Goal: Task Accomplishment & Management: Use online tool/utility

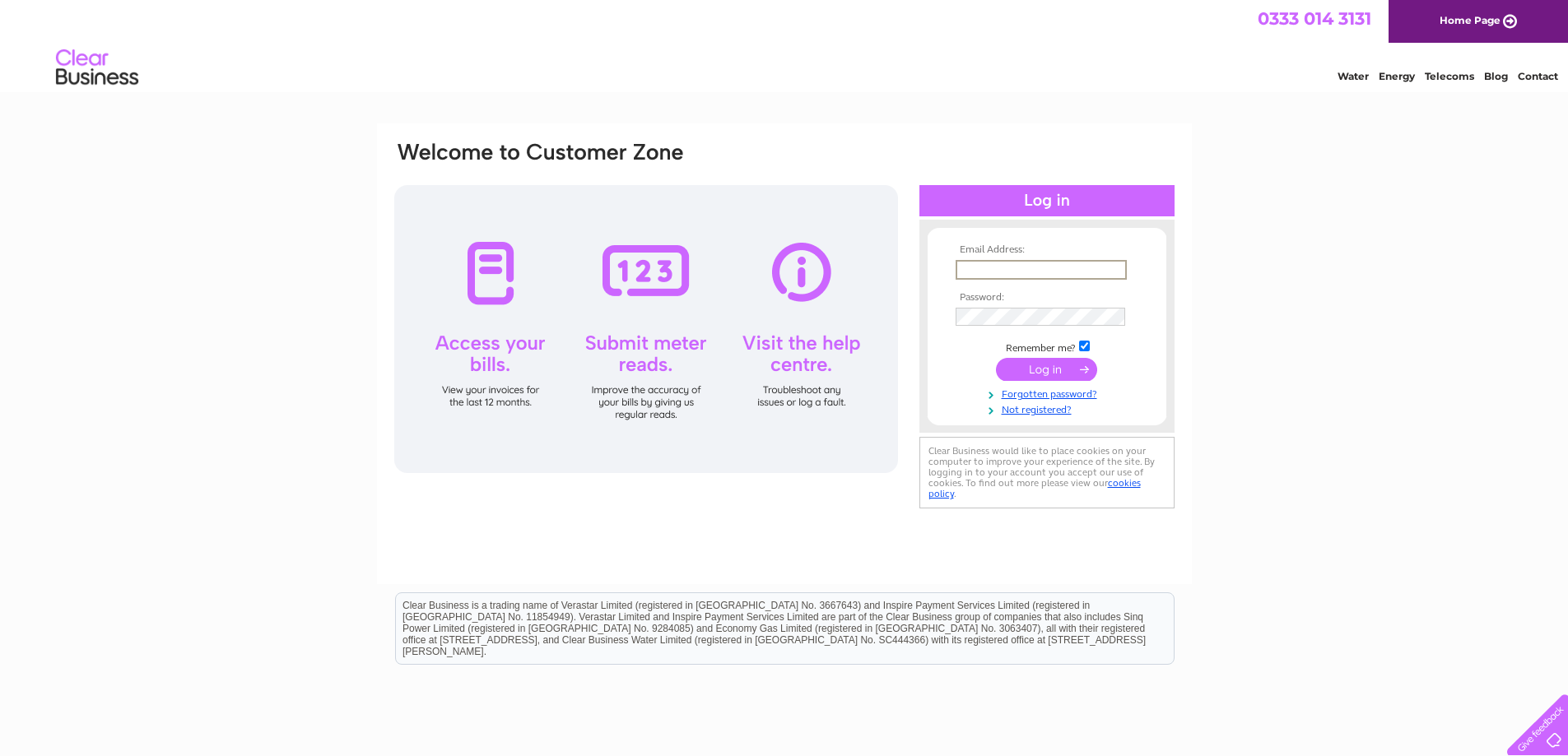
click at [963, 267] on input "text" at bounding box center [1041, 270] width 171 height 20
type input "eileenslack@gmail.com"
click at [1040, 361] on input "submit" at bounding box center [1047, 368] width 101 height 23
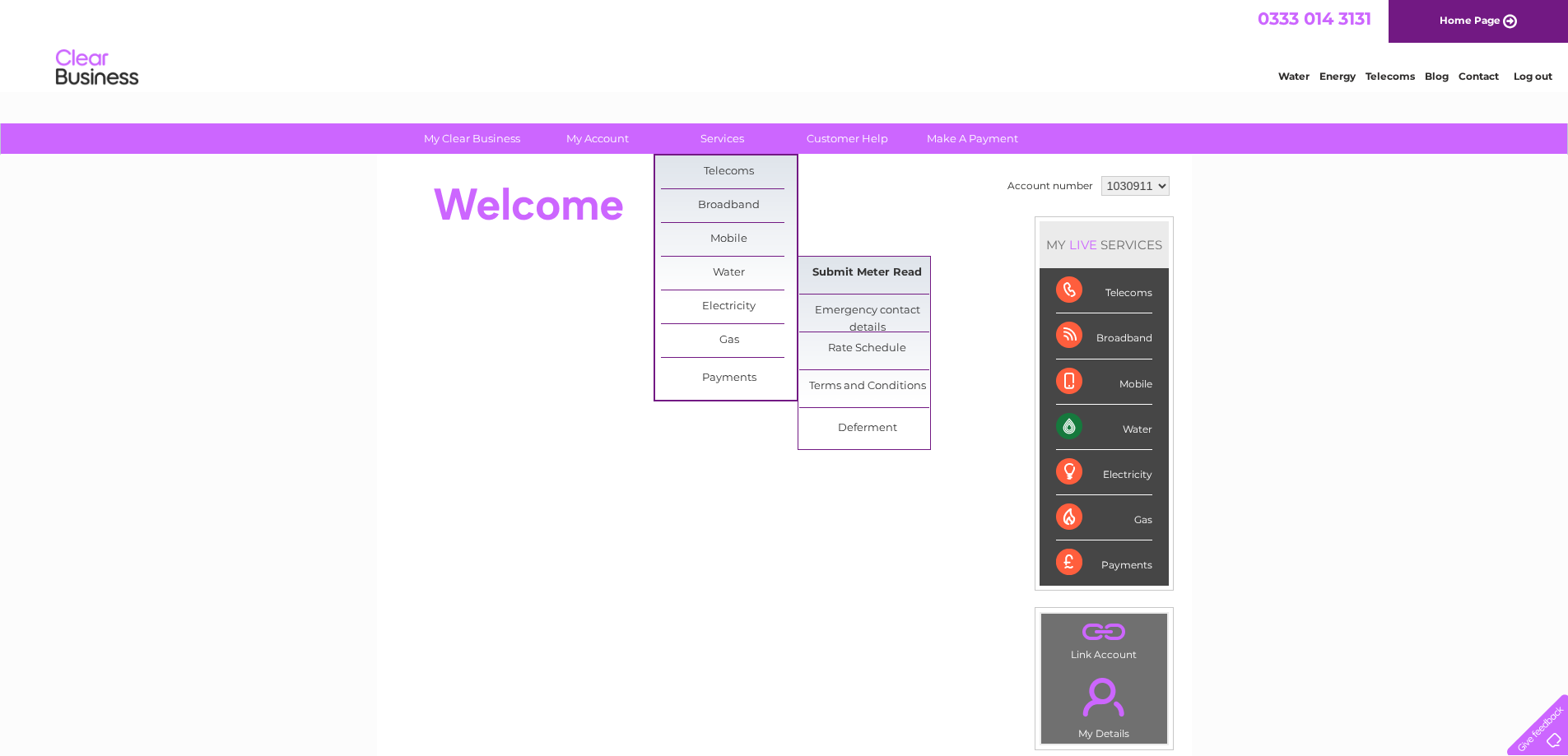
click at [893, 273] on link "Submit Meter Read" at bounding box center [867, 273] width 136 height 33
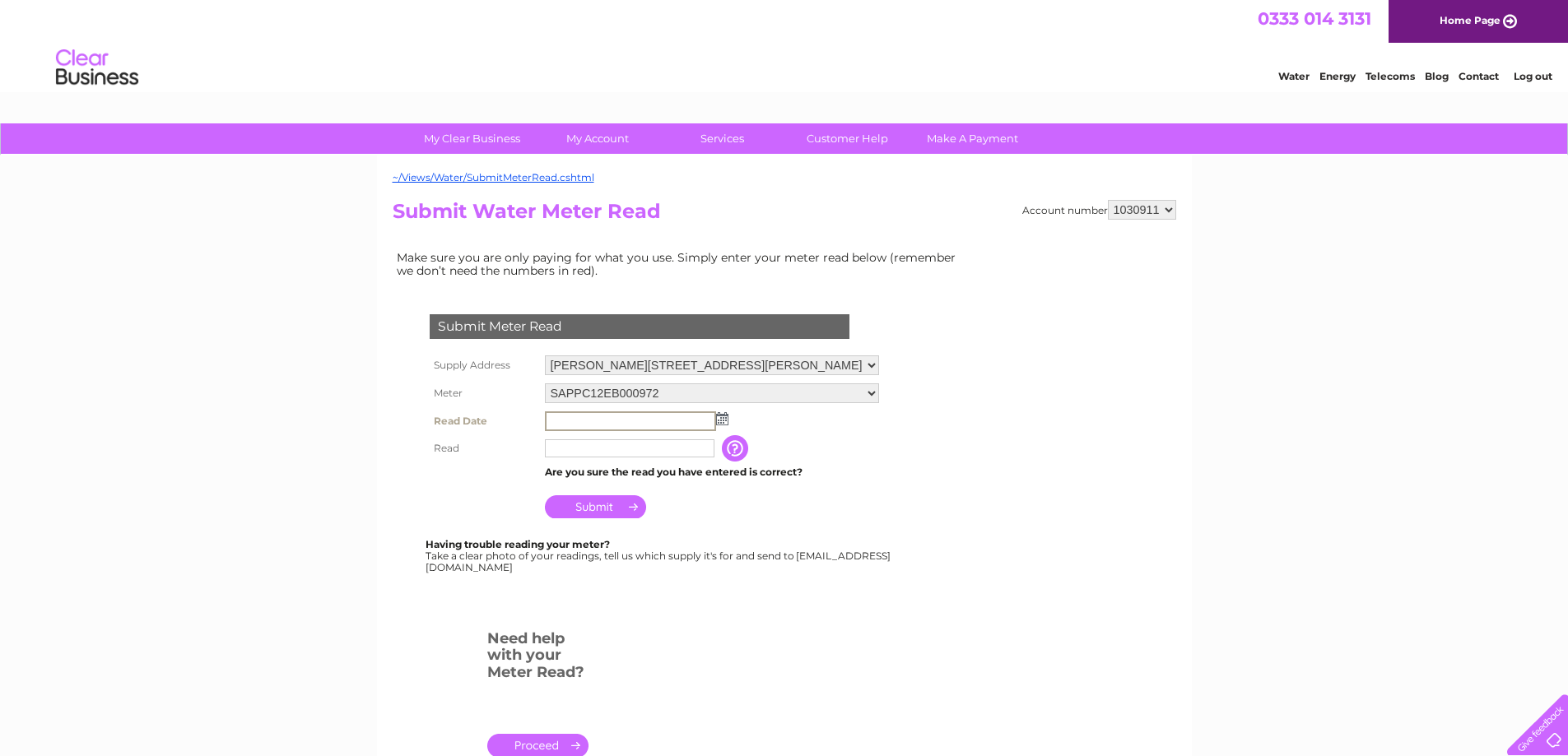
click at [553, 420] on input "text" at bounding box center [630, 421] width 171 height 20
click at [725, 420] on img at bounding box center [720, 417] width 12 height 13
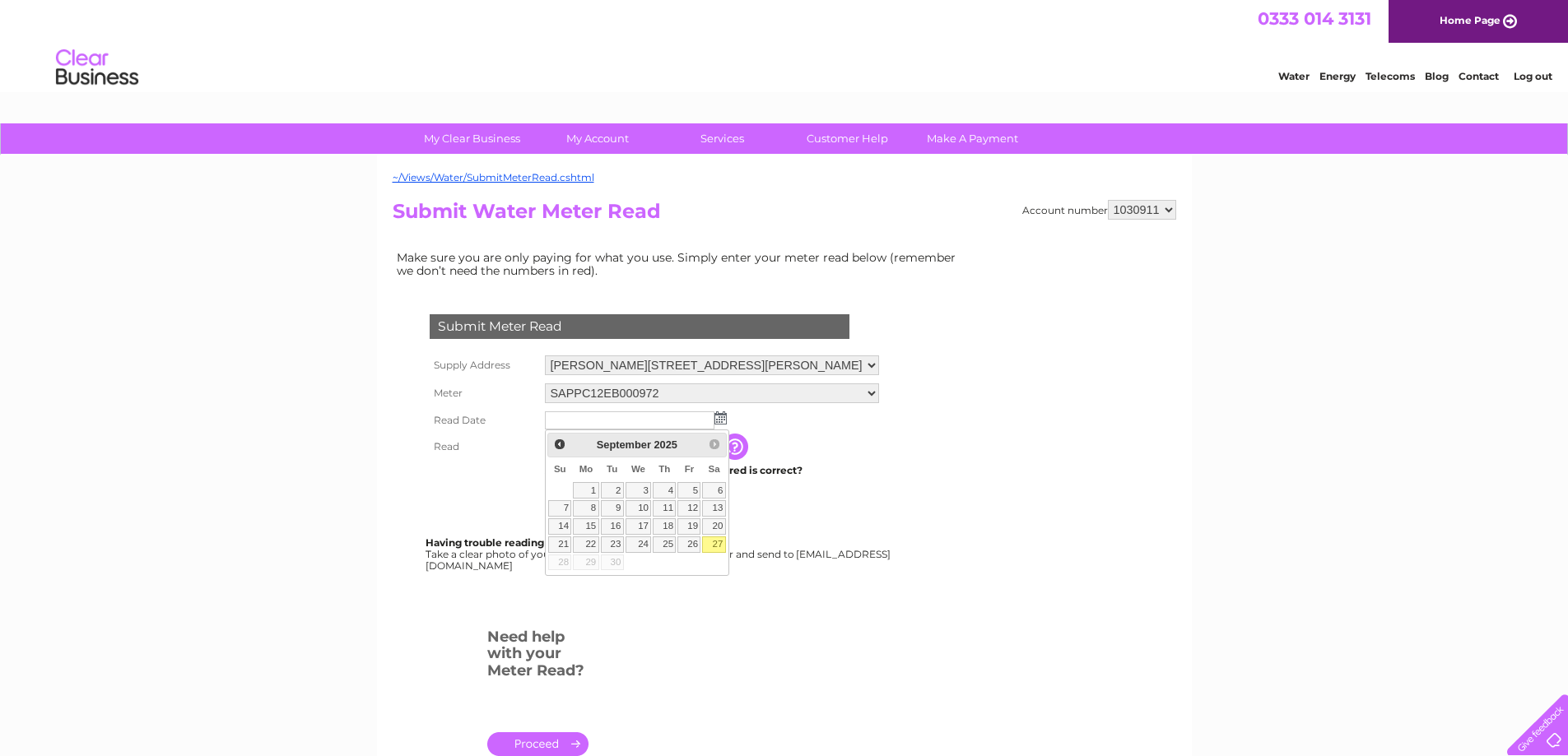
click at [726, 553] on link "27" at bounding box center [713, 545] width 23 height 17
type input "2025/09/27"
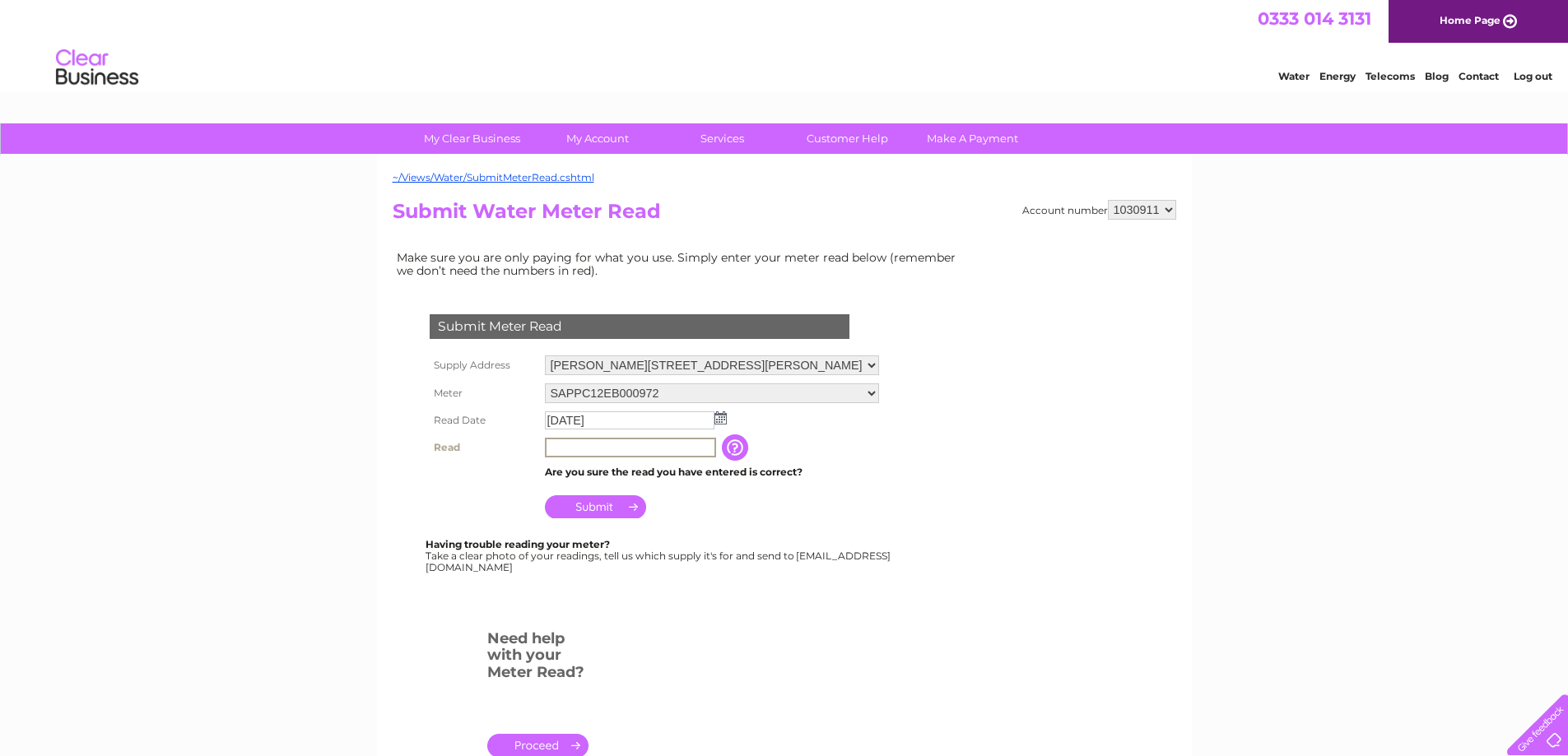
click at [552, 447] on input "text" at bounding box center [630, 448] width 171 height 20
type input "3022"
click at [592, 505] on input "Submit" at bounding box center [595, 505] width 101 height 23
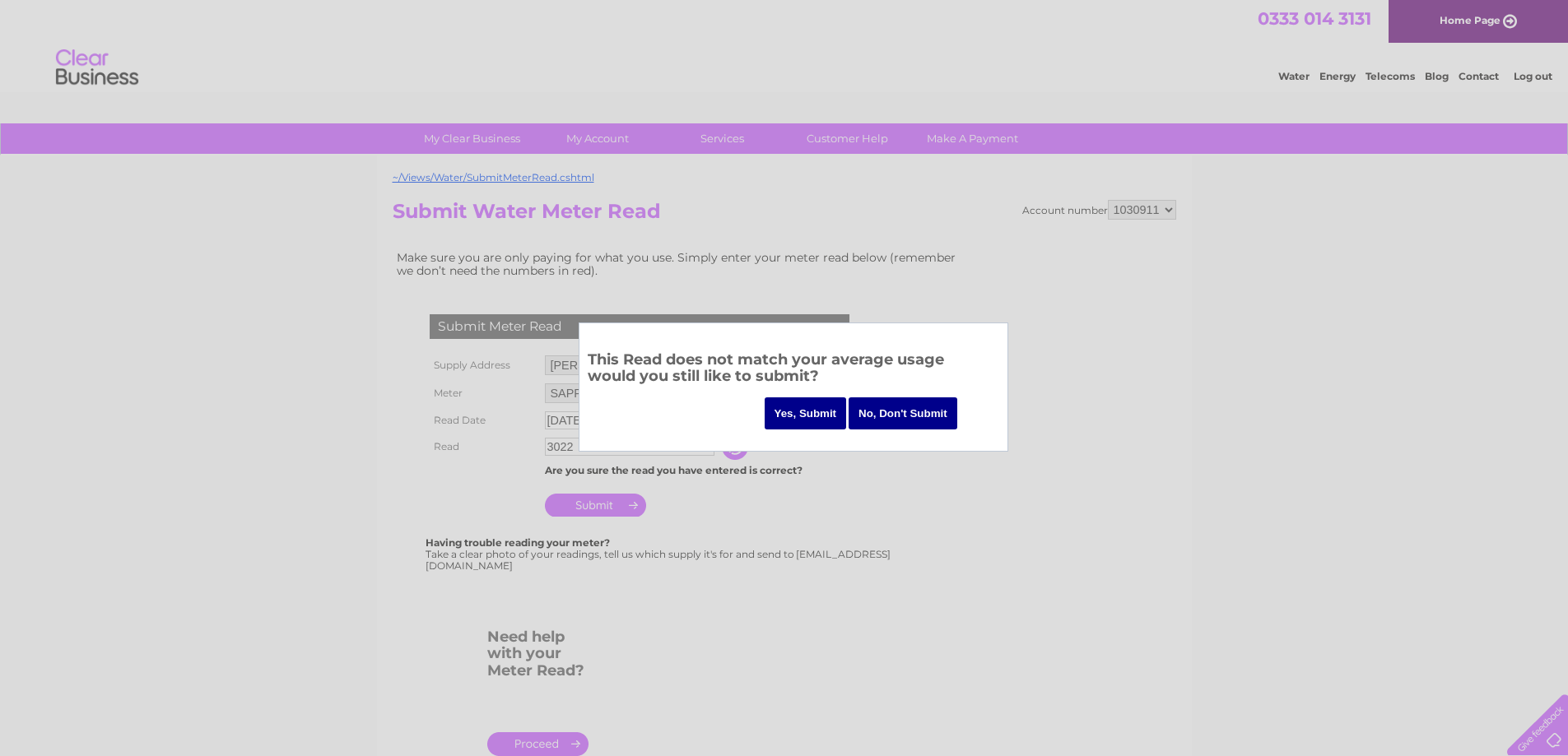
click at [795, 418] on input "Yes, Submit" at bounding box center [806, 413] width 82 height 32
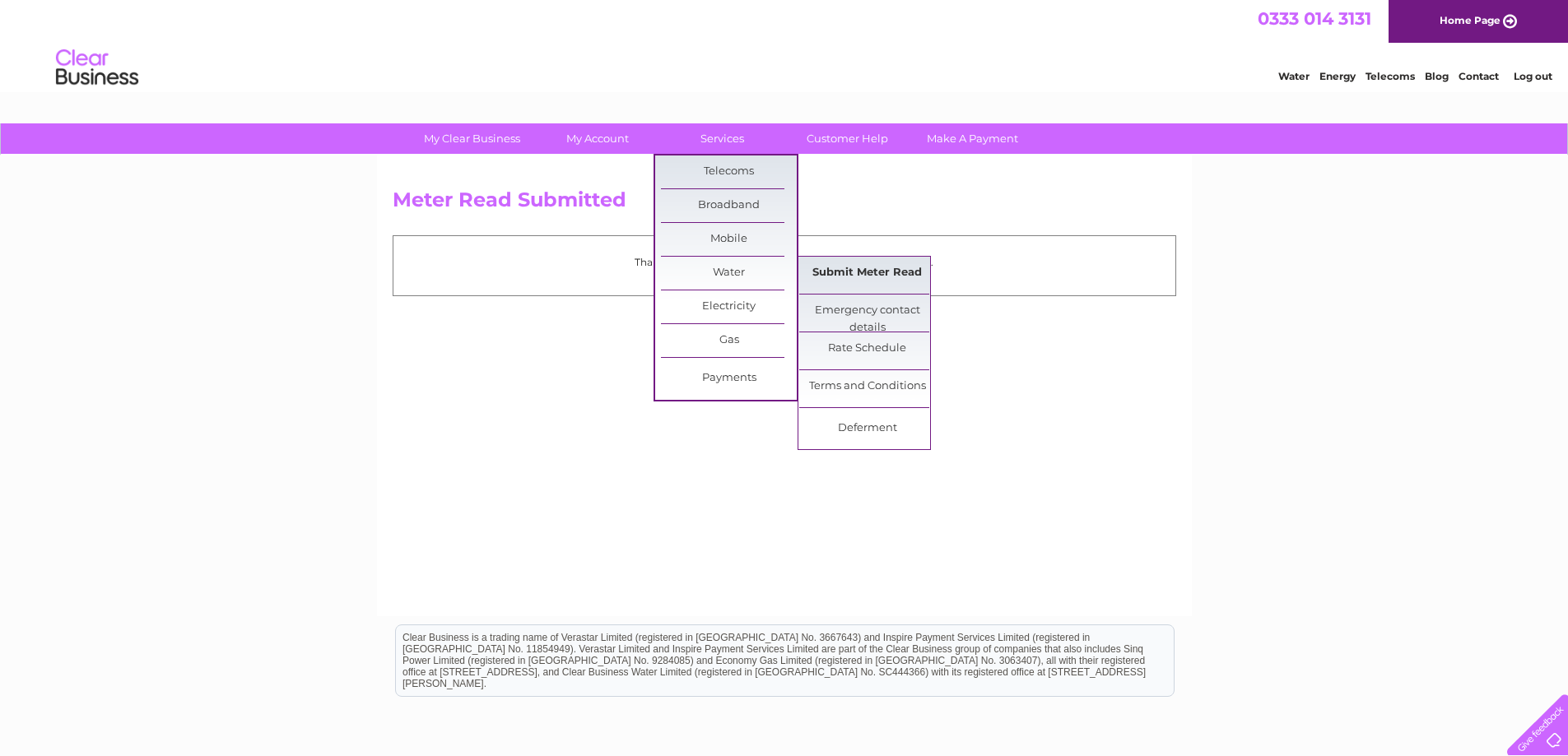
click at [841, 265] on link "Submit Meter Read" at bounding box center [867, 273] width 136 height 33
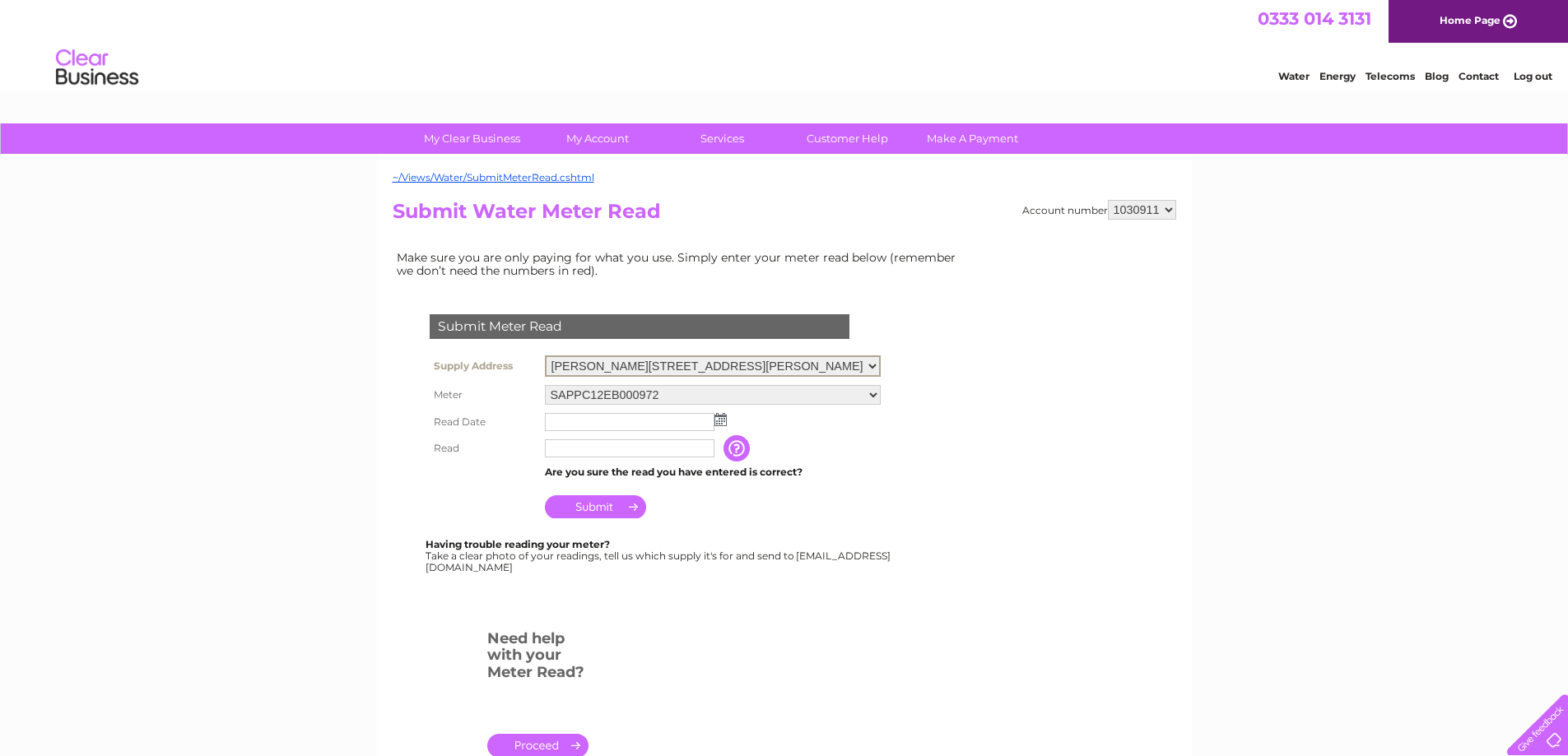
click at [881, 366] on select "Newby Farm, Newby East, Wetheral, Carlisle, Cumbria, CA4 8QX Newby Farm, Newby …" at bounding box center [712, 366] width 336 height 22
select select "535344"
click at [545, 355] on select "Newby Farm, Newby East, Wetheral, Carlisle, Cumbria, CA4 8QX Newby Farm, Newby …" at bounding box center [712, 366] width 336 height 22
click at [722, 423] on img at bounding box center [720, 417] width 12 height 13
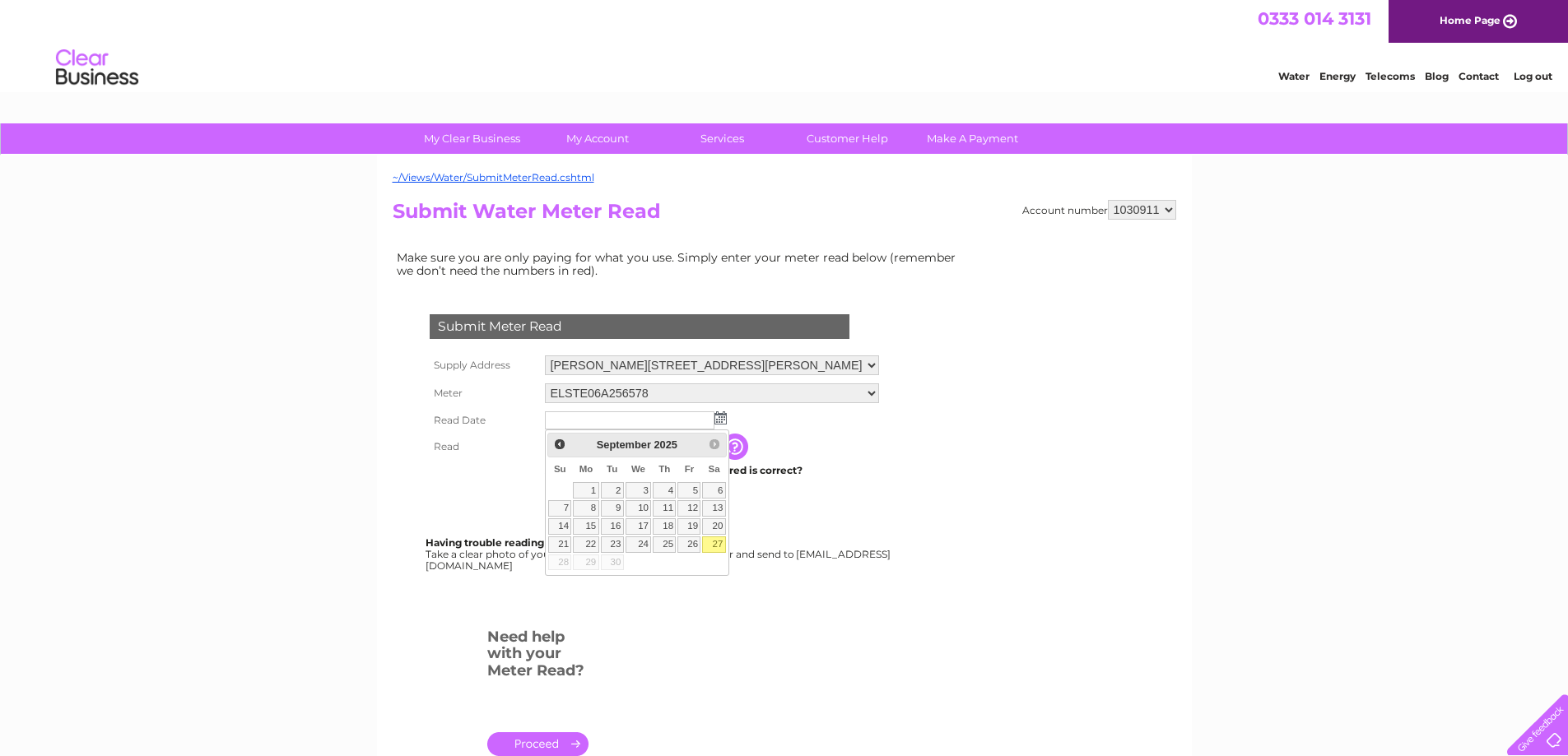
click at [726, 553] on link "27" at bounding box center [713, 545] width 23 height 17
type input "2025/09/27"
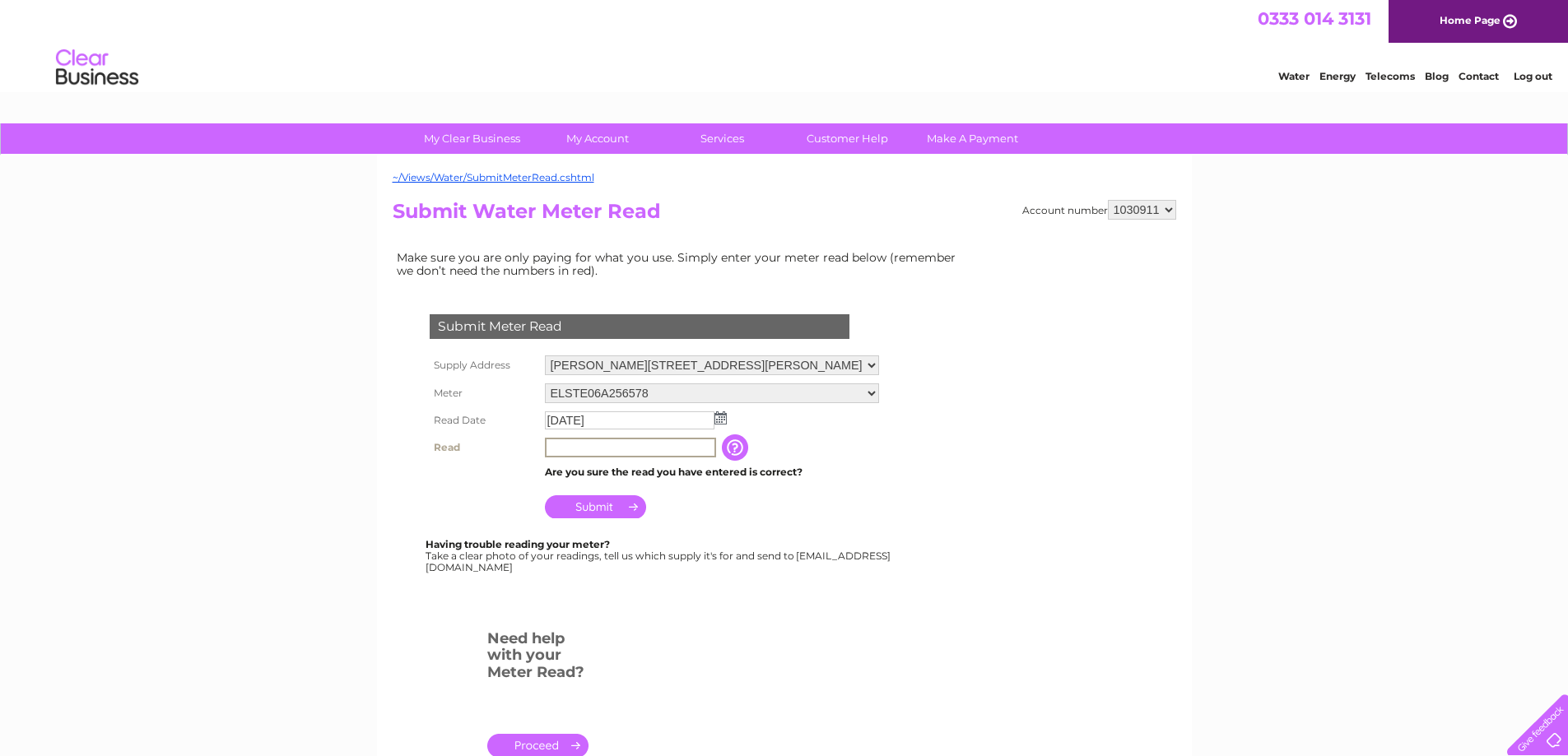
click at [551, 447] on input "text" at bounding box center [630, 448] width 171 height 20
type input "6871"
click at [605, 500] on input "Submit" at bounding box center [595, 507] width 101 height 23
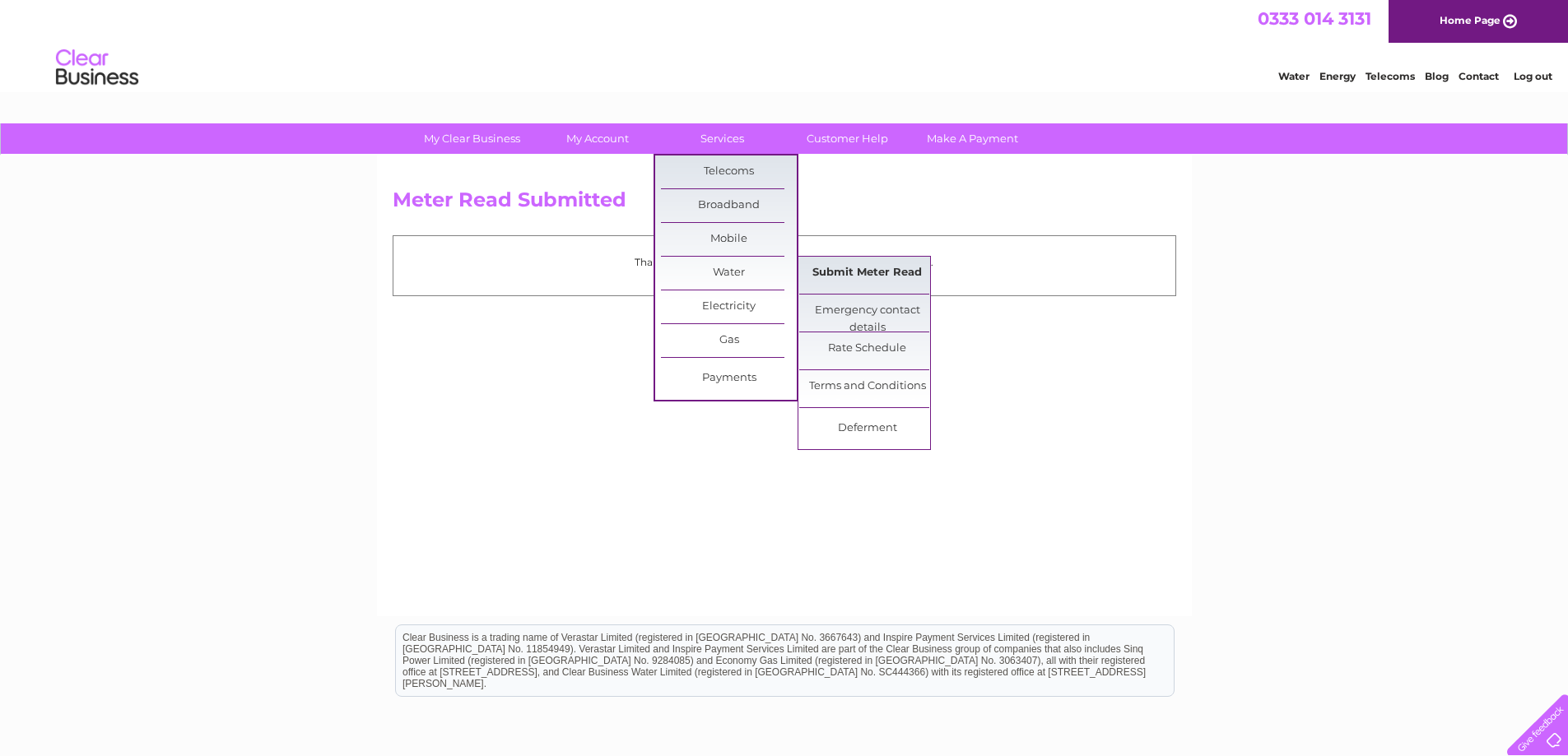
click at [816, 277] on link "Submit Meter Read" at bounding box center [867, 273] width 136 height 33
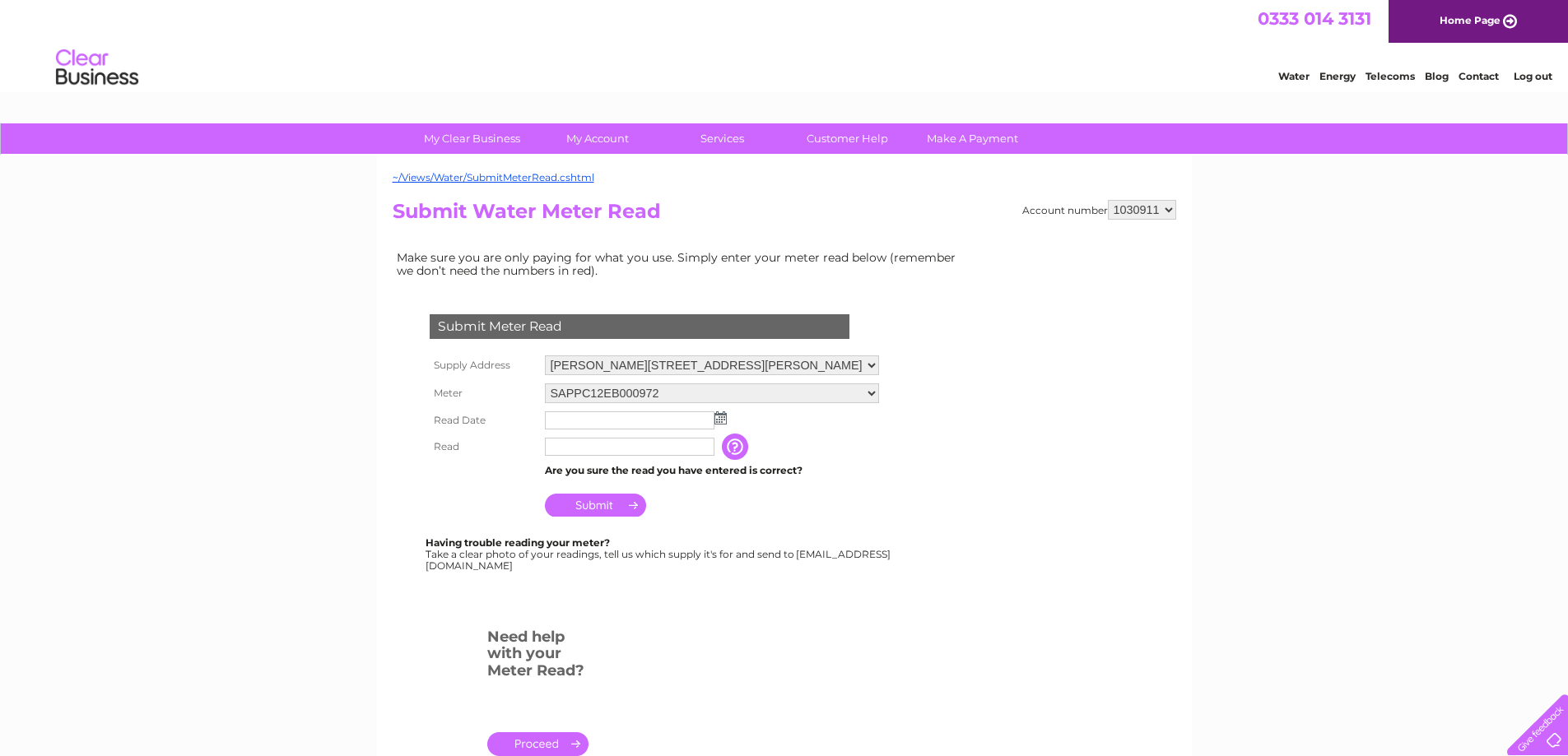
click at [719, 422] on img at bounding box center [720, 417] width 12 height 13
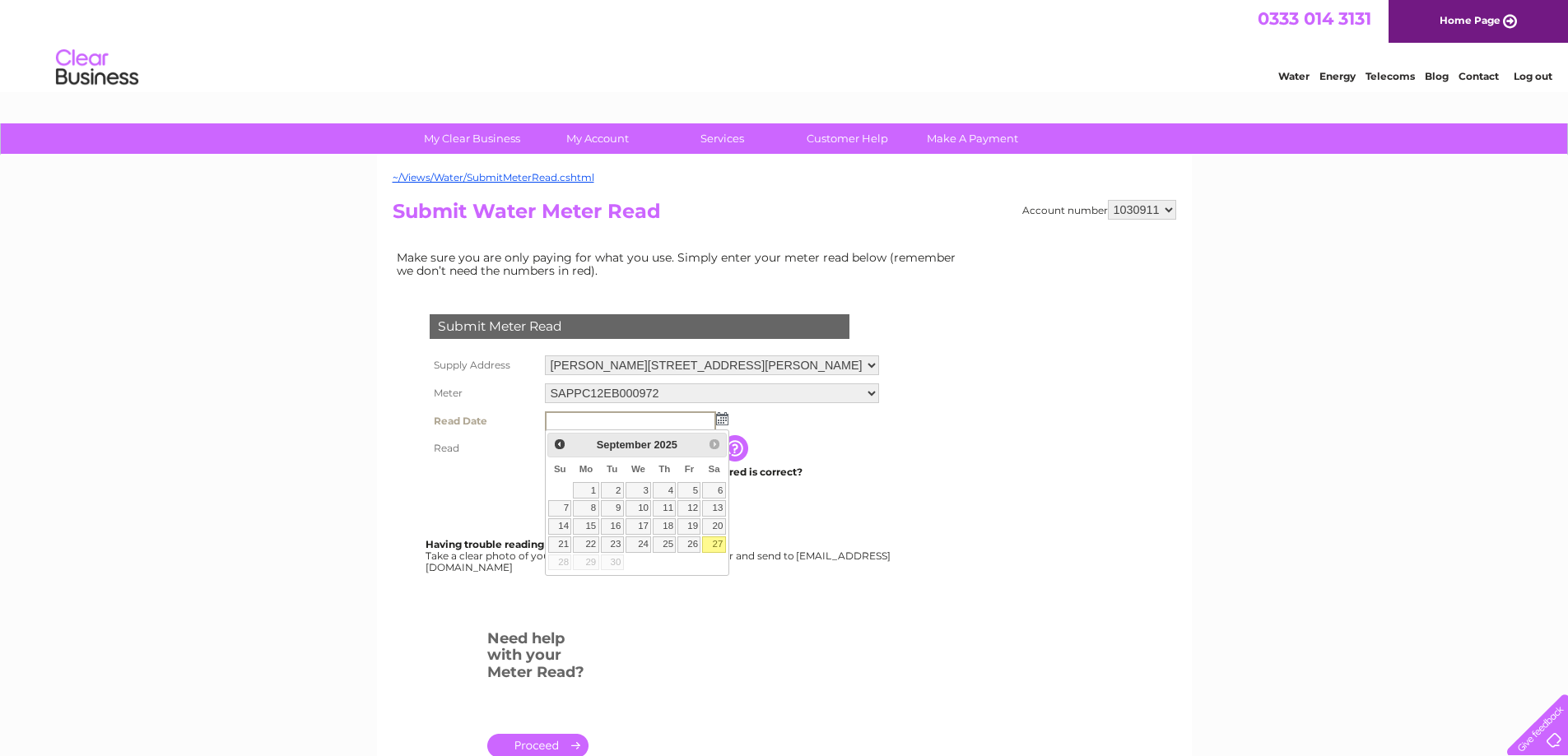
click at [726, 553] on link "27" at bounding box center [713, 545] width 23 height 17
type input "[DATE]"
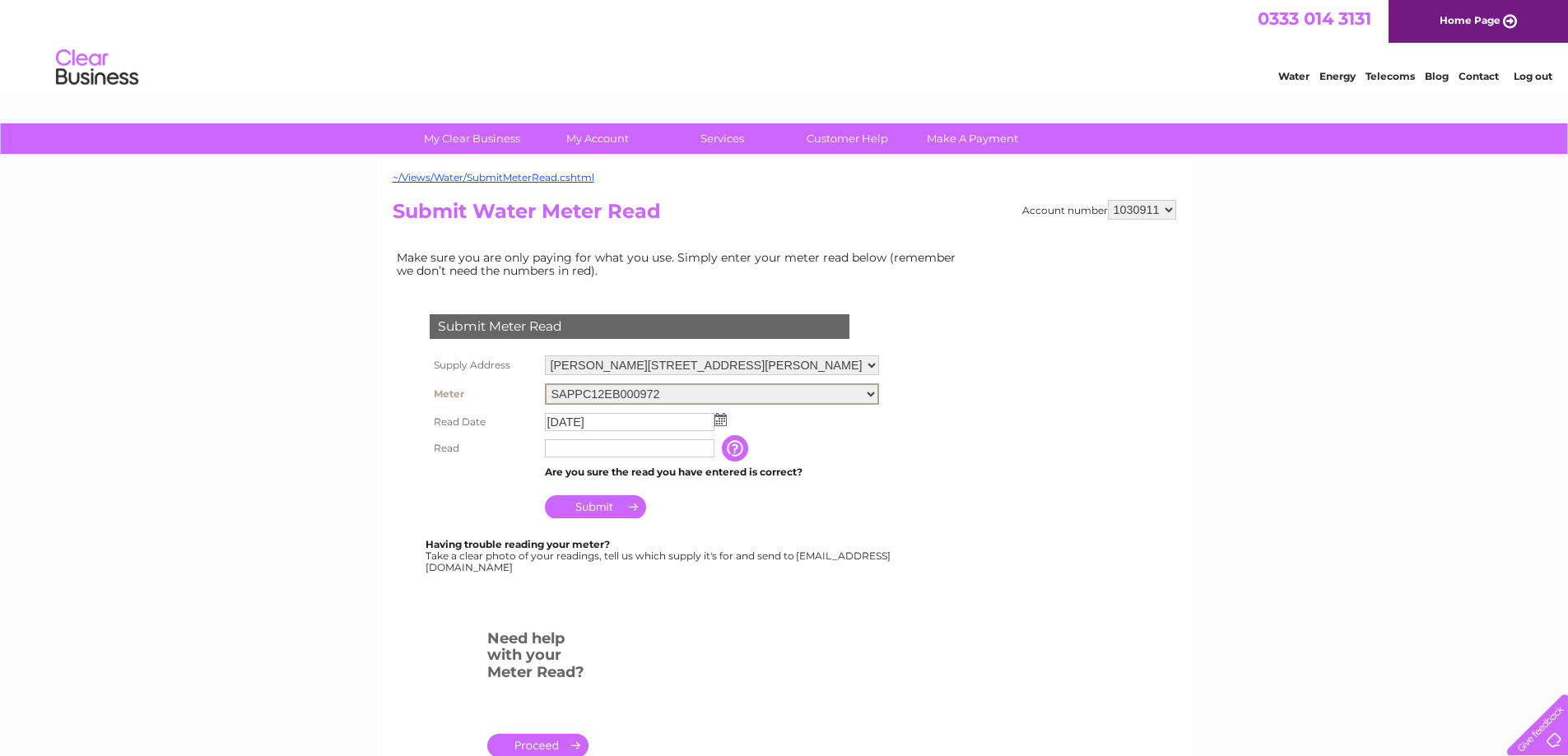
click at [879, 394] on select "SAPPC12EB000972" at bounding box center [712, 394] width 334 height 22
drag, startPoint x: 970, startPoint y: 361, endPoint x: 891, endPoint y: 365, distance: 79.1
click at [966, 361] on div "Account number 1030911 Submit Water Meter Read Make sure you are only paying fo…" at bounding box center [784, 502] width 783 height 604
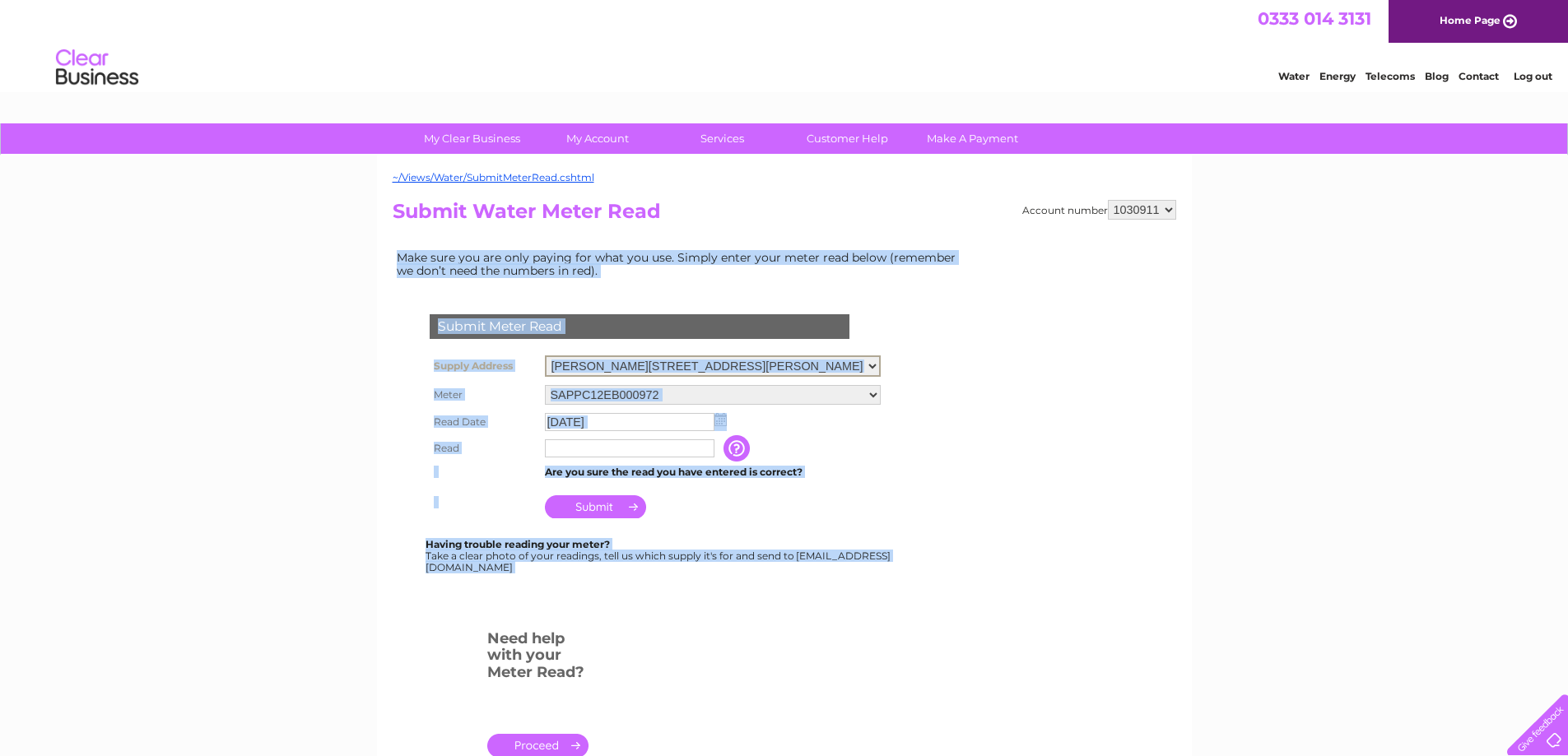
click at [879, 365] on select "Newby Farm, Newby East, Wetheral, Carlisle, Cumbria, CA4 8QX Newby Farm, Newby …" at bounding box center [712, 366] width 336 height 22
click at [949, 359] on form "Submit Meter Read Supply Address Newby Farm, Newby East, Wetheral, Carlisle, Cu…" at bounding box center [681, 542] width 576 height 522
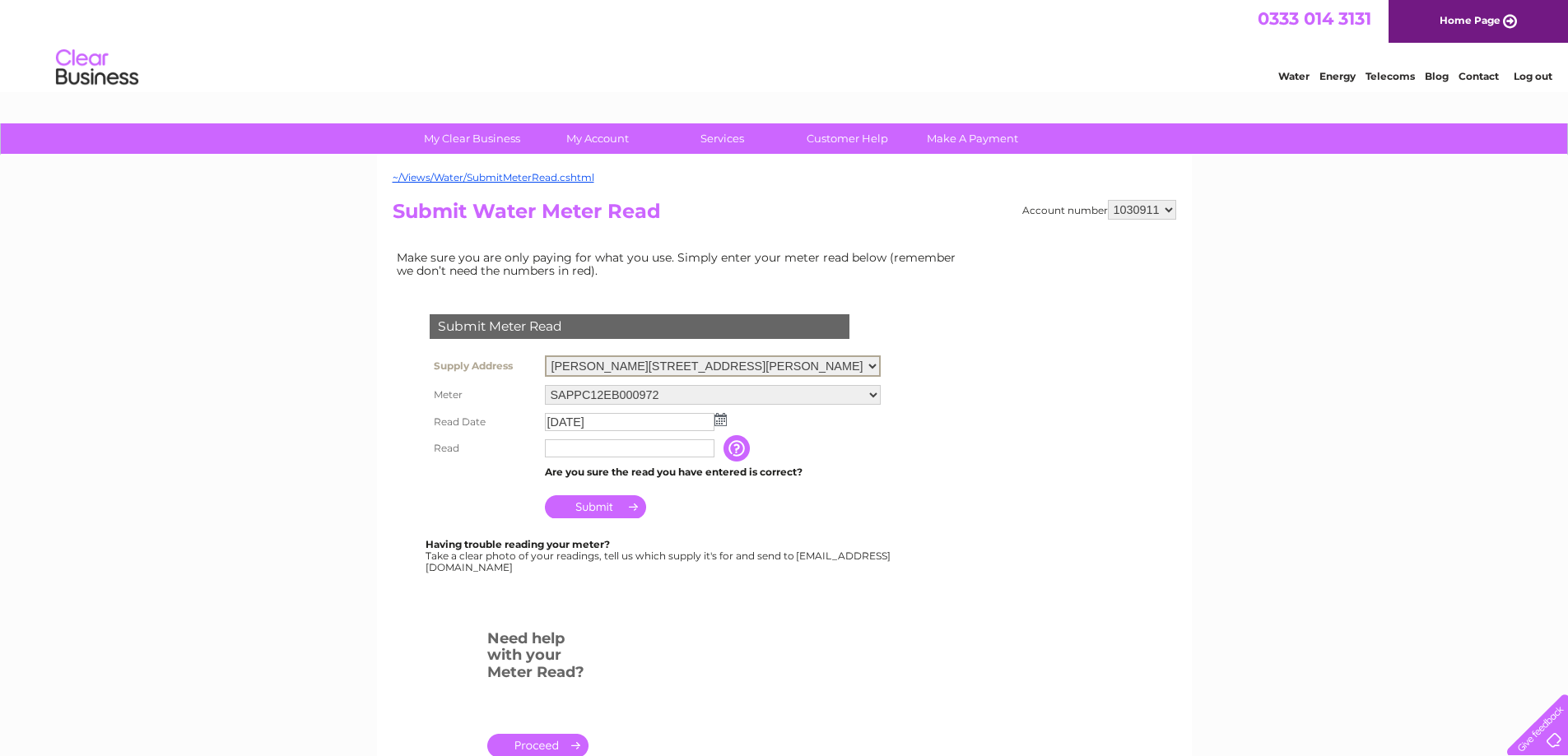
click at [880, 362] on select "[PERSON_NAME][GEOGRAPHIC_DATA], [PERSON_NAME][GEOGRAPHIC_DATA], [GEOGRAPHIC_DAT…" at bounding box center [712, 366] width 336 height 22
select select "535344"
click at [545, 355] on select "[PERSON_NAME][GEOGRAPHIC_DATA], [PERSON_NAME][GEOGRAPHIC_DATA], [GEOGRAPHIC_DAT…" at bounding box center [712, 366] width 336 height 22
click at [878, 368] on select "[PERSON_NAME][GEOGRAPHIC_DATA], [PERSON_NAME][GEOGRAPHIC_DATA], [GEOGRAPHIC_DAT…" at bounding box center [712, 366] width 336 height 22
select select "535345"
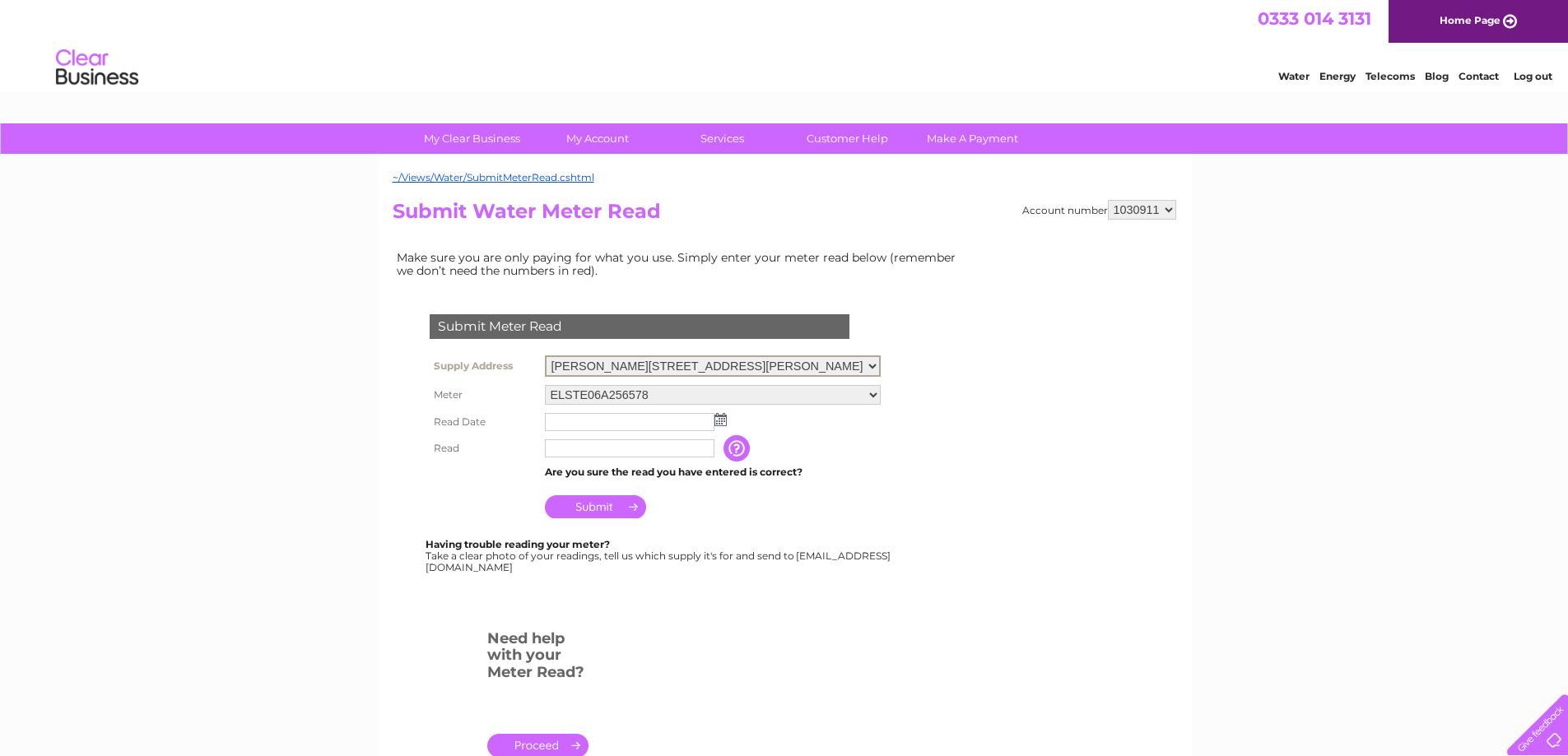
click at [545, 355] on select "[PERSON_NAME][GEOGRAPHIC_DATA], [PERSON_NAME][GEOGRAPHIC_DATA], [GEOGRAPHIC_DAT…" at bounding box center [712, 366] width 336 height 22
click at [717, 416] on img at bounding box center [720, 417] width 12 height 13
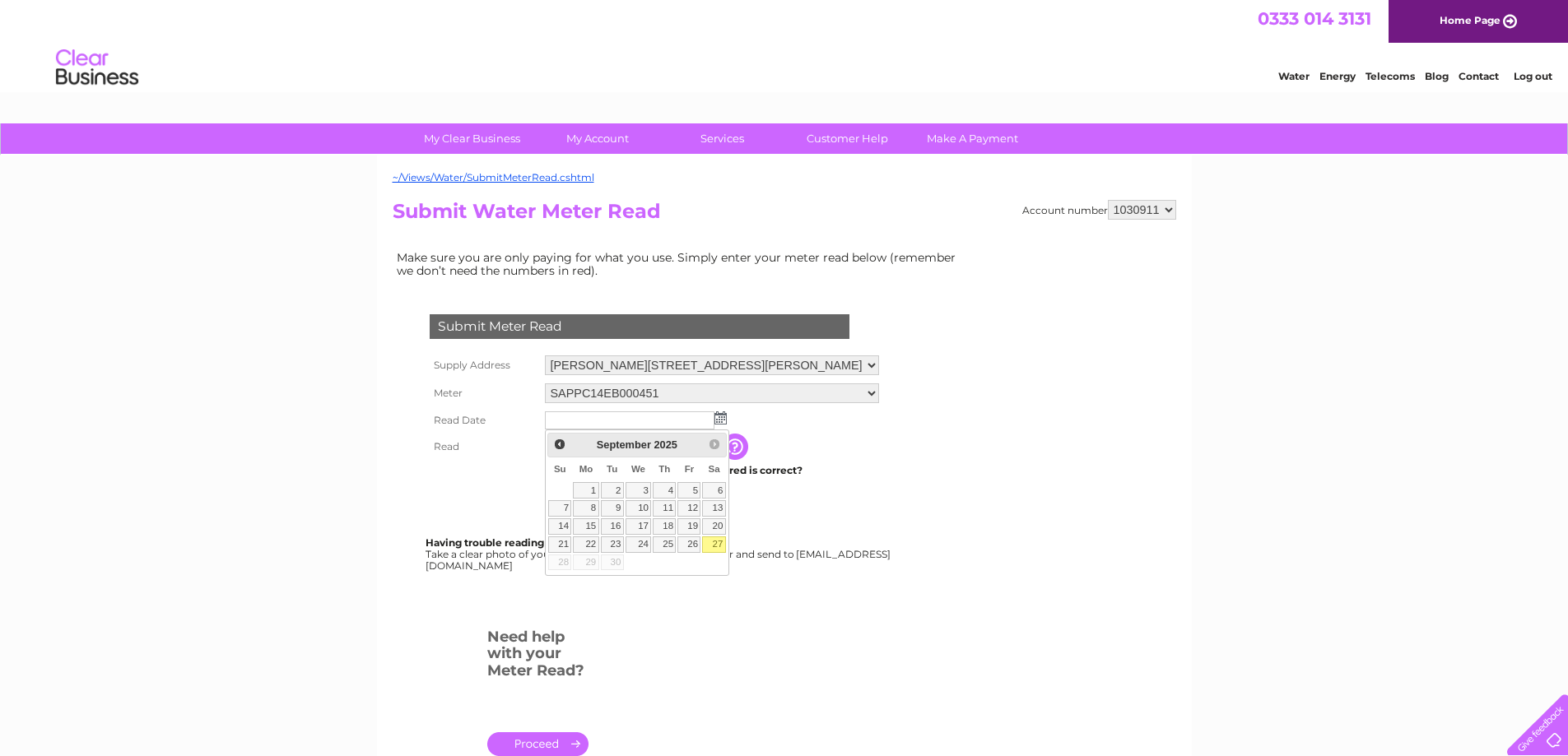
click at [726, 553] on link "27" at bounding box center [713, 545] width 23 height 17
type input "2025/09/27"
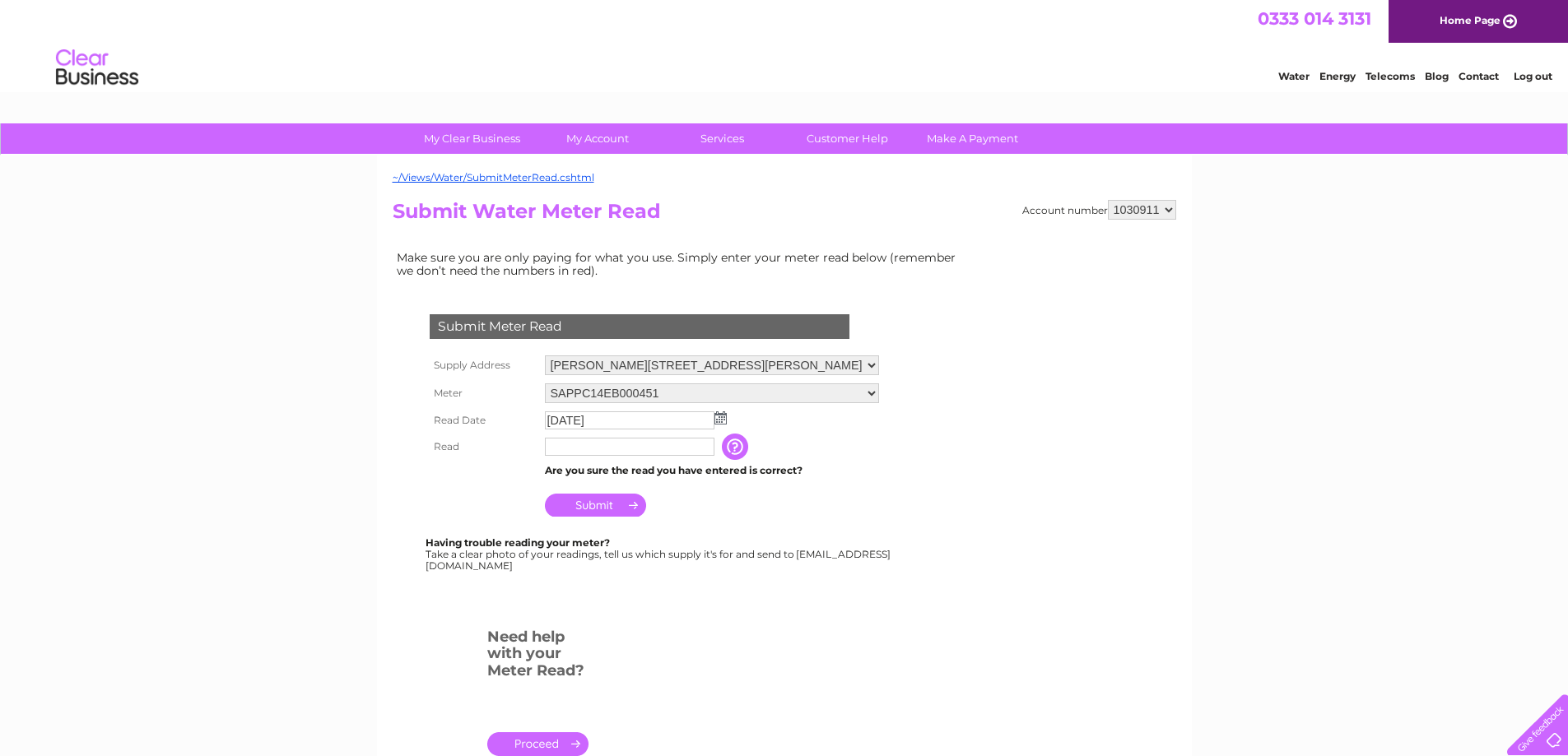
click at [546, 444] on input "text" at bounding box center [629, 447] width 169 height 18
type input "1106"
click at [595, 498] on input "Submit" at bounding box center [595, 507] width 101 height 23
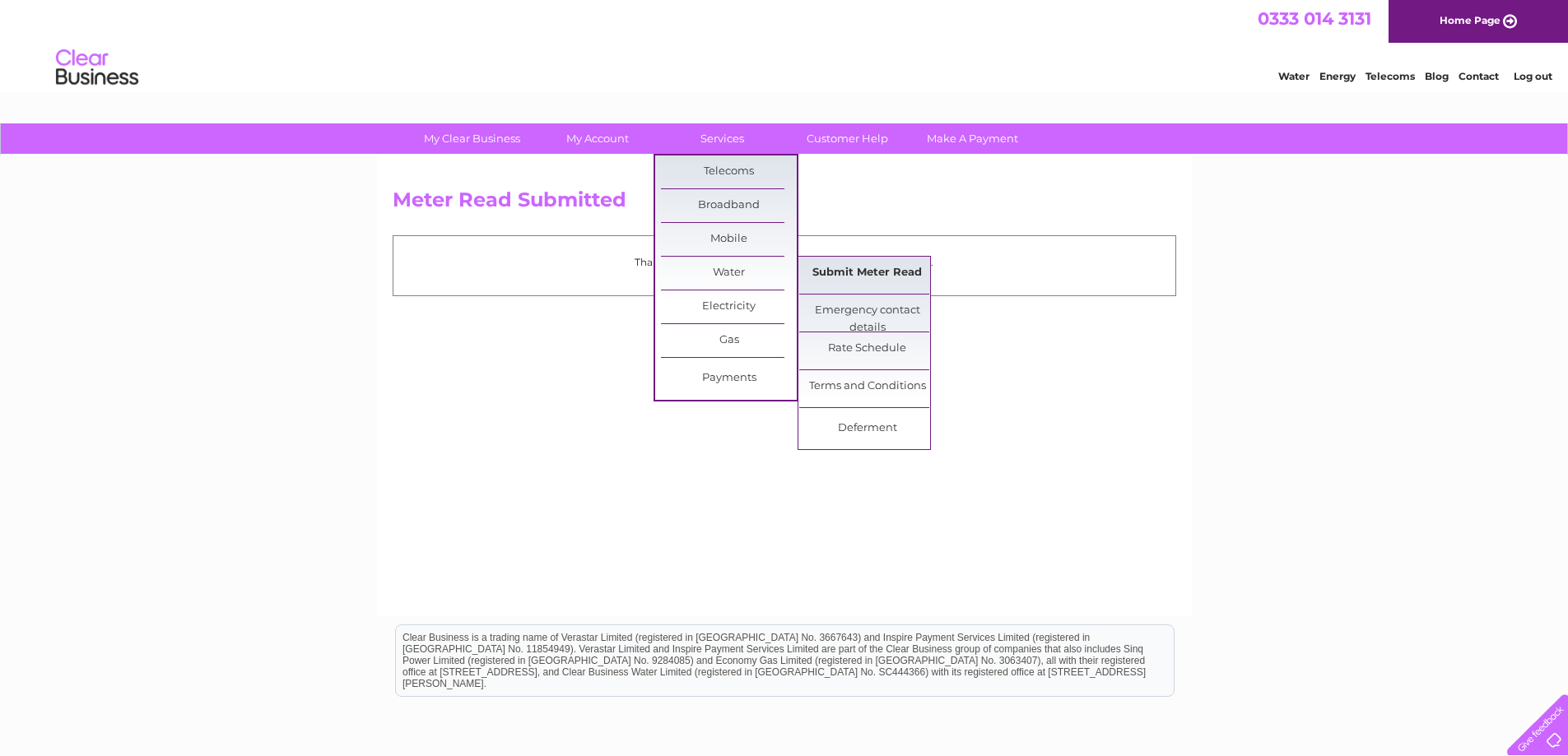
click at [812, 274] on link "Submit Meter Read" at bounding box center [867, 273] width 136 height 33
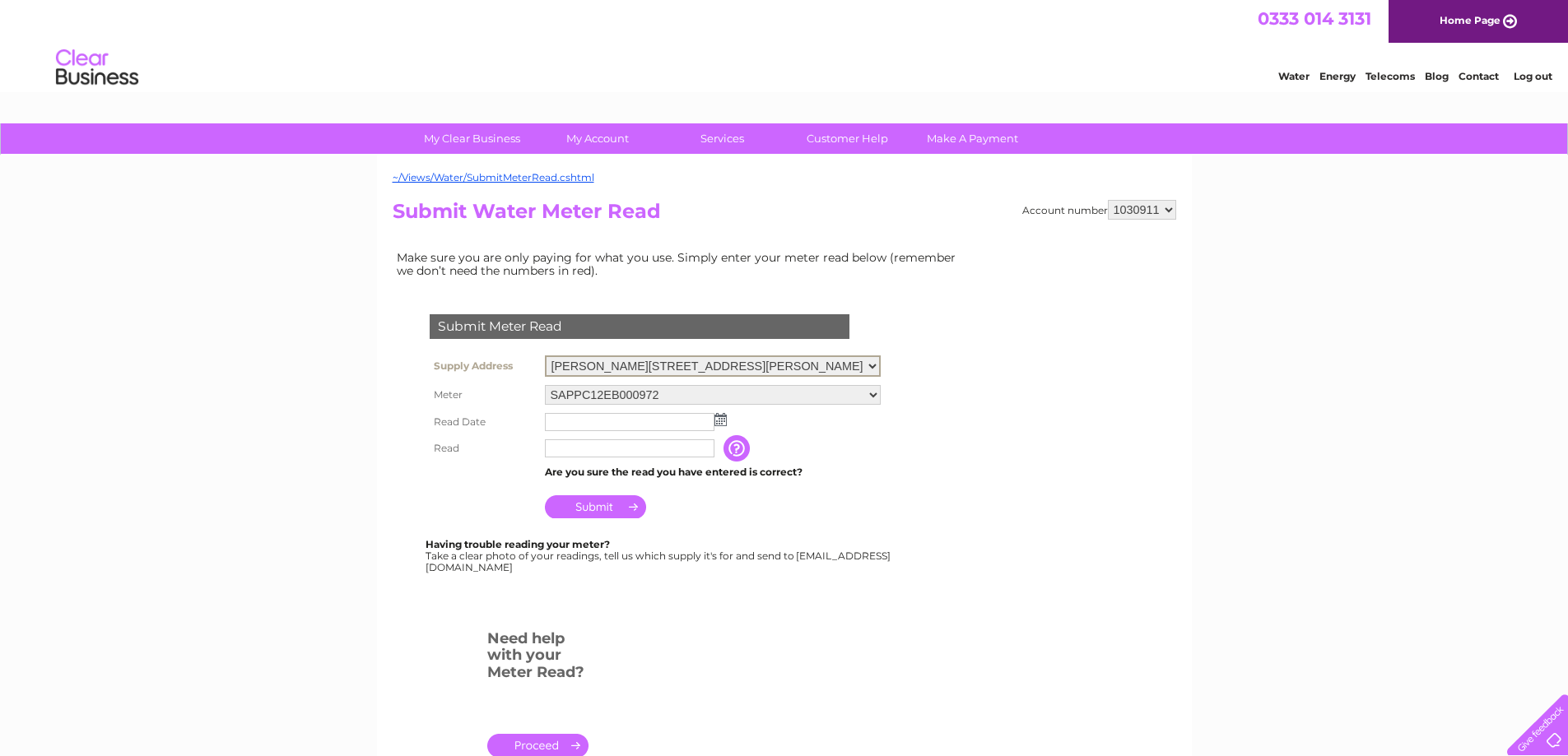
click at [879, 366] on select "[PERSON_NAME][GEOGRAPHIC_DATA], [PERSON_NAME][GEOGRAPHIC_DATA], [GEOGRAPHIC_DAT…" at bounding box center [712, 366] width 336 height 22
select select "535346"
click at [545, 355] on select "[PERSON_NAME][GEOGRAPHIC_DATA], [PERSON_NAME][GEOGRAPHIC_DATA], [GEOGRAPHIC_DAT…" at bounding box center [712, 366] width 336 height 22
click at [714, 416] on img at bounding box center [720, 417] width 12 height 13
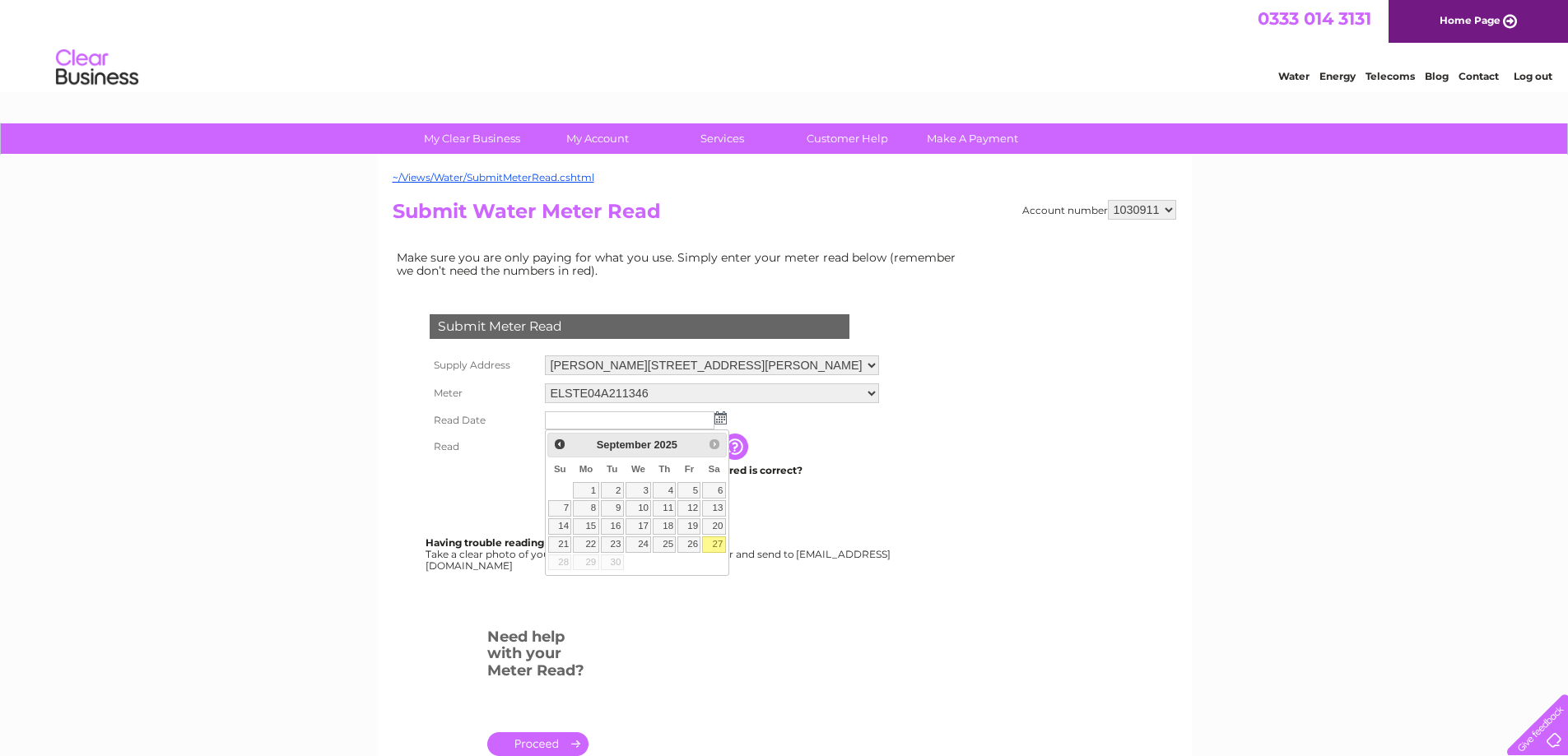
click at [726, 553] on link "27" at bounding box center [713, 545] width 23 height 17
type input "[DATE]"
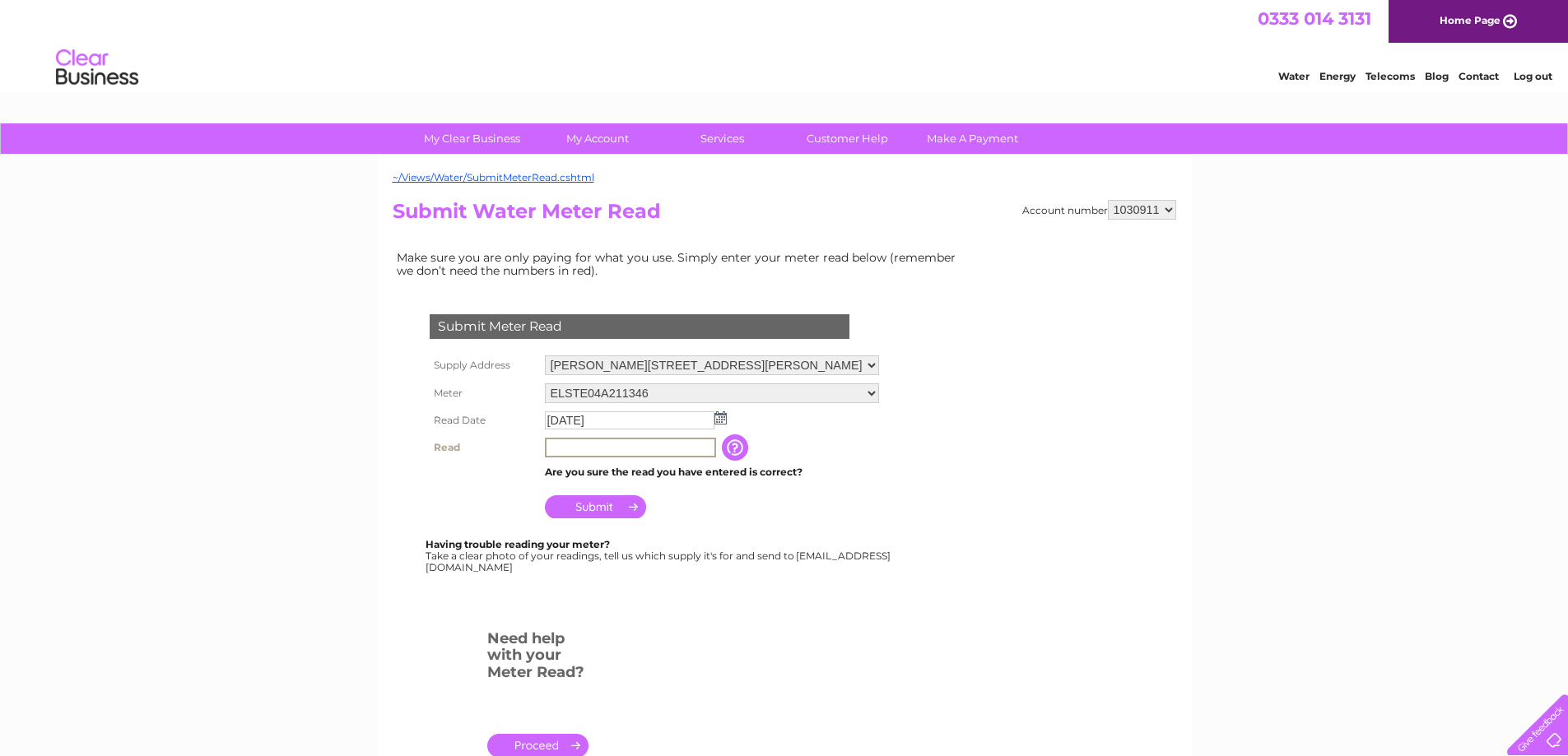
click at [553, 443] on input "text" at bounding box center [630, 448] width 171 height 20
type input "1664"
click at [600, 503] on input "Submit" at bounding box center [595, 505] width 101 height 23
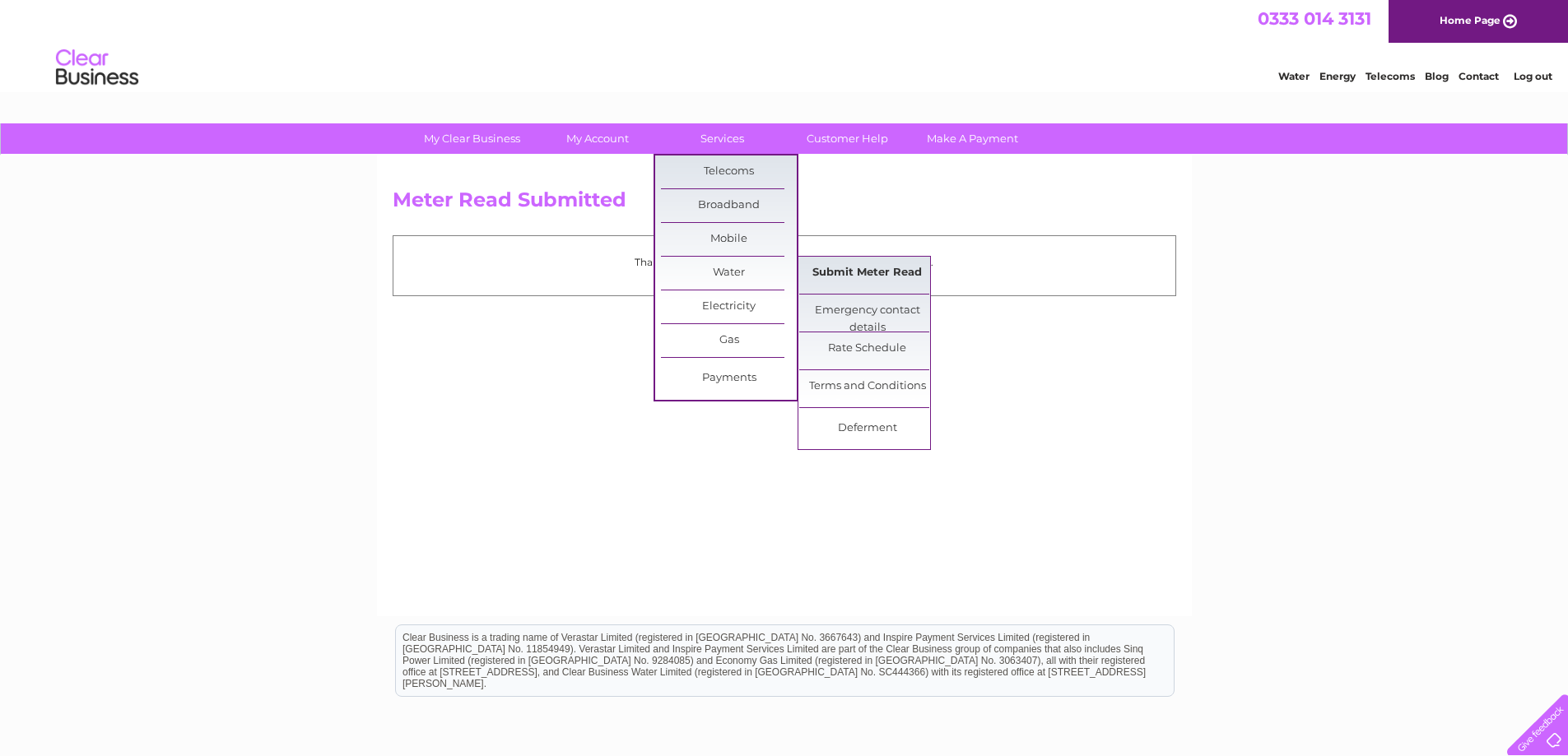
click at [822, 280] on link "Submit Meter Read" at bounding box center [867, 273] width 136 height 33
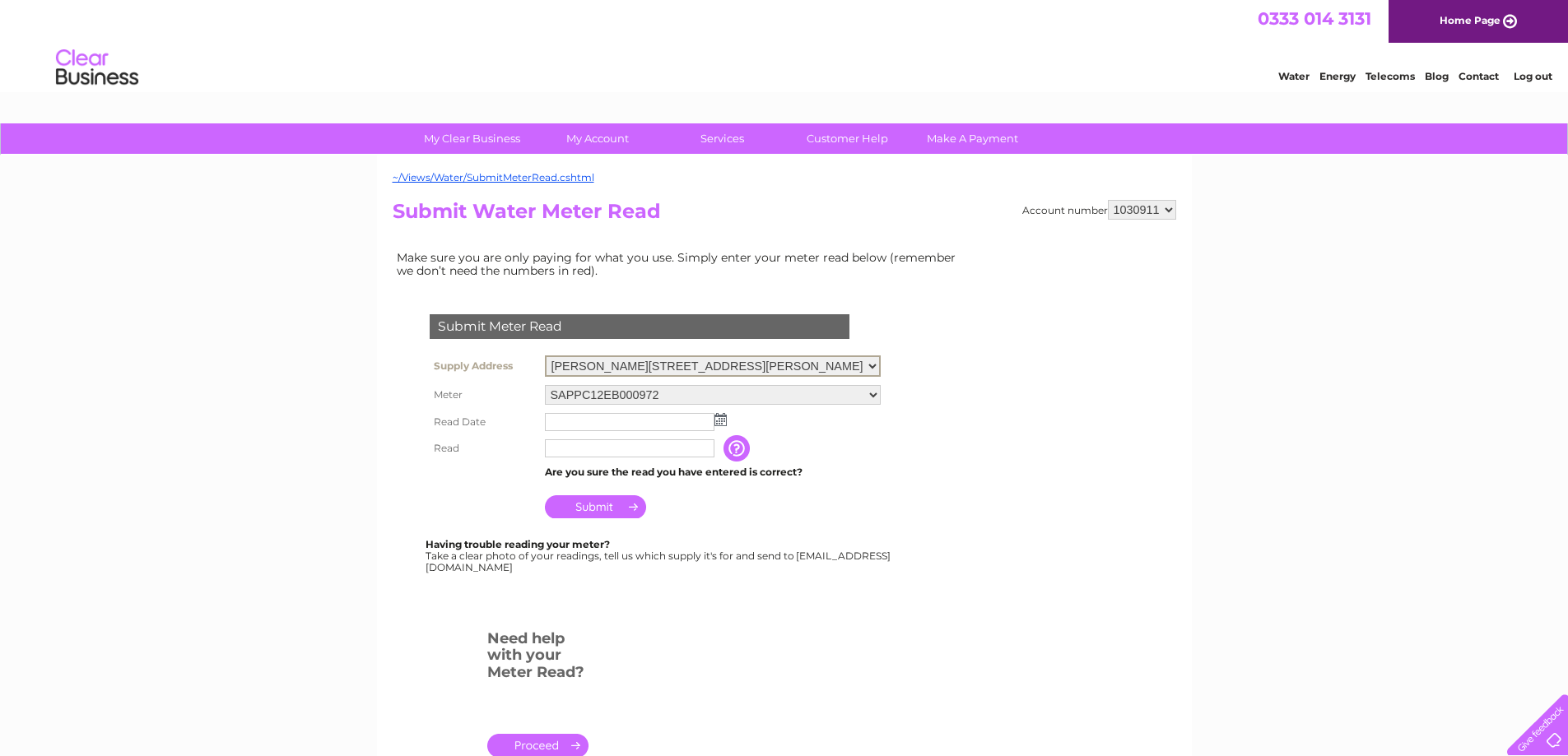
click at [881, 368] on select "Newby Farm, Newby East, Wetheral, Carlisle, Cumbria, CA4 8QX Newby Farm, Newby …" at bounding box center [712, 366] width 336 height 22
click at [856, 364] on select "Newby Farm, Newby East, Wetheral, Carlisle, Cumbria, CA4 8QX Newby Farm, Newby …" at bounding box center [712, 366] width 336 height 22
click at [879, 370] on select "Newby Farm, Newby East, Wetheral, Carlisle, Cumbria, CA4 8QX Newby Farm, Newby …" at bounding box center [712, 366] width 336 height 22
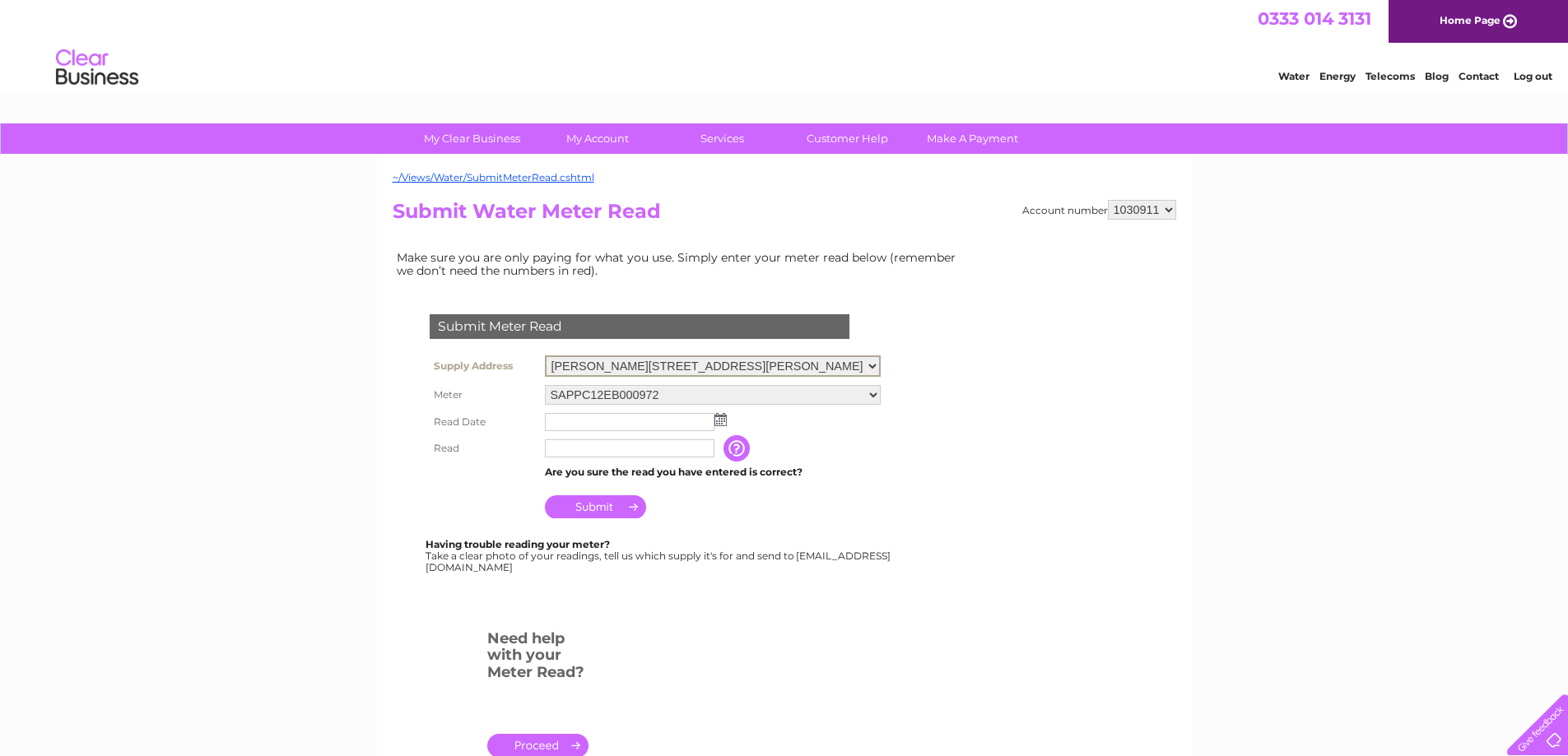
click at [545, 355] on select "Newby Farm, Newby East, Wetheral, Carlisle, Cumbria, CA4 8QX Newby Farm, Newby …" at bounding box center [712, 366] width 336 height 22
click at [881, 365] on select "Newby Farm, Newby East, Wetheral, Carlisle, Cumbria, CA4 8QX Newby Farm, Newby …" at bounding box center [712, 366] width 336 height 22
select select "535344"
click at [545, 355] on select "Newby Farm, Newby East, Wetheral, Carlisle, Cumbria, CA4 8QX Newby Farm, Newby …" at bounding box center [712, 366] width 336 height 22
click at [879, 367] on select "[PERSON_NAME][GEOGRAPHIC_DATA], [PERSON_NAME][GEOGRAPHIC_DATA], [GEOGRAPHIC_DAT…" at bounding box center [712, 366] width 336 height 22
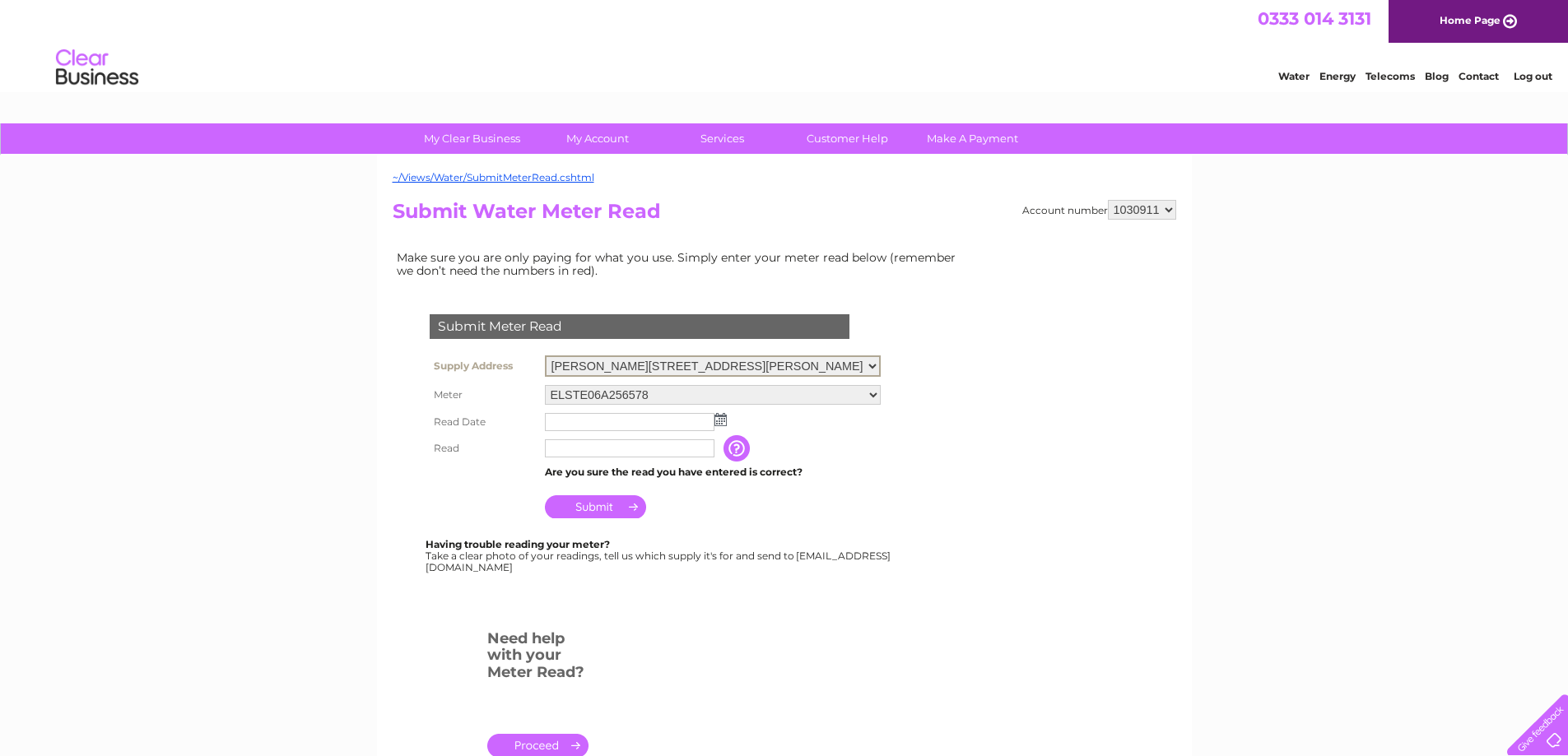
select select "535345"
click at [545, 355] on select "[PERSON_NAME][GEOGRAPHIC_DATA], [PERSON_NAME][GEOGRAPHIC_DATA], [GEOGRAPHIC_DAT…" at bounding box center [712, 366] width 336 height 22
click at [879, 361] on select "[PERSON_NAME][GEOGRAPHIC_DATA], [PERSON_NAME][GEOGRAPHIC_DATA], [GEOGRAPHIC_DAT…" at bounding box center [712, 365] width 334 height 20
select select "535346"
click at [545, 355] on select "[PERSON_NAME][GEOGRAPHIC_DATA], [PERSON_NAME][GEOGRAPHIC_DATA], [GEOGRAPHIC_DAT…" at bounding box center [712, 366] width 336 height 22
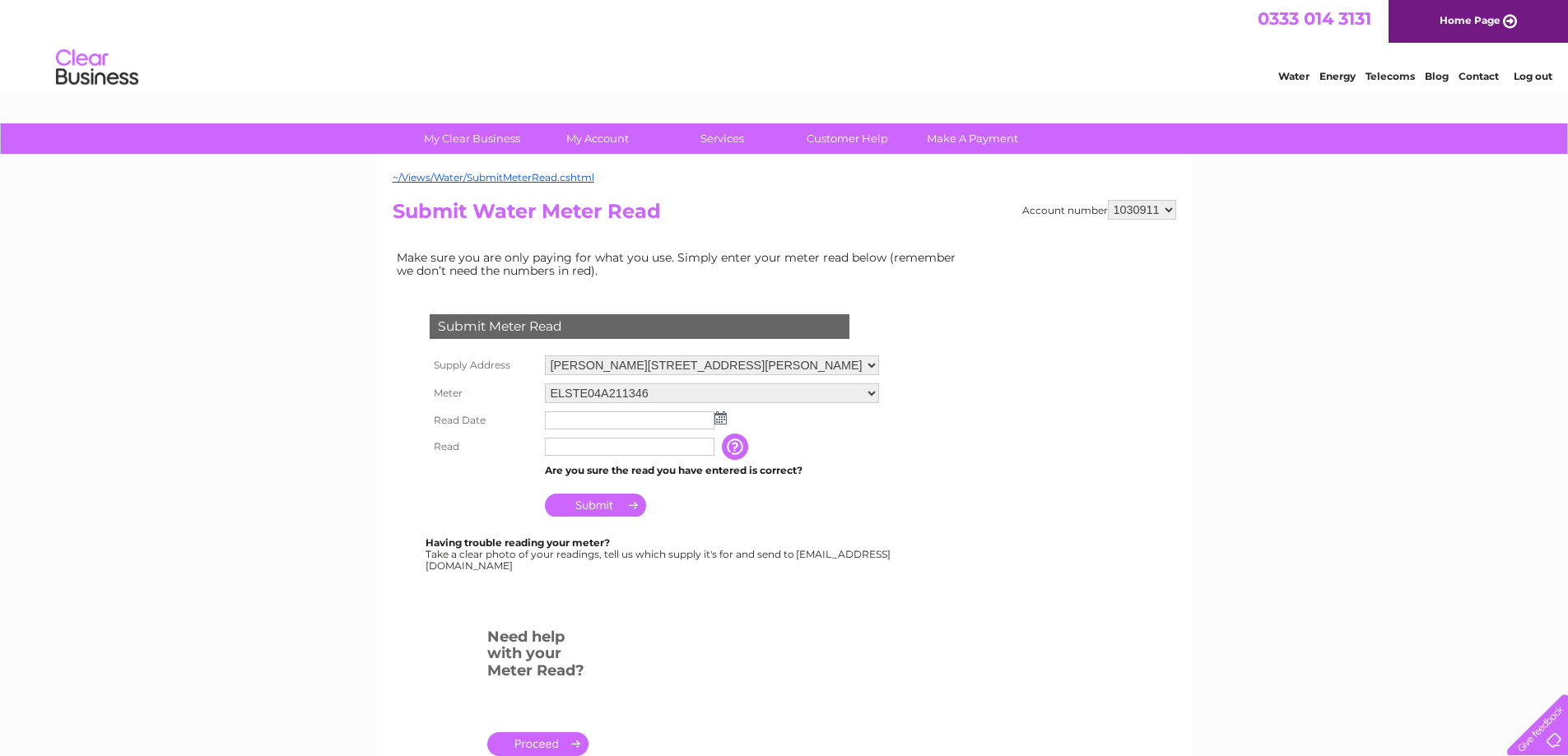
click at [815, 611] on div at bounding box center [643, 605] width 500 height 33
click at [1539, 82] on link "Log out" at bounding box center [1533, 76] width 38 height 12
